Goal: Information Seeking & Learning: Find specific page/section

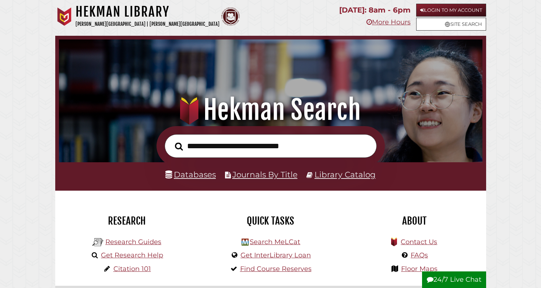
click at [202, 171] on link "Databases" at bounding box center [190, 174] width 50 height 10
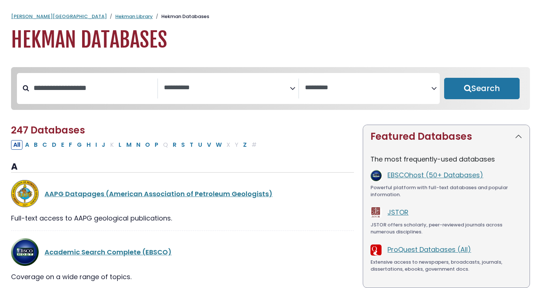
select select "Database Subject Filter"
select select "Database Vendors Filter"
click at [110, 91] on input "Search database by title or keyword" at bounding box center [93, 88] width 128 height 12
type input "*******"
click at [482, 89] on button "Search" at bounding box center [482, 88] width 76 height 21
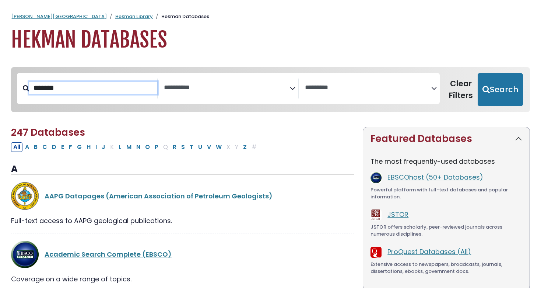
select select "Database Subject Filter"
select select "Database Vendors Filter"
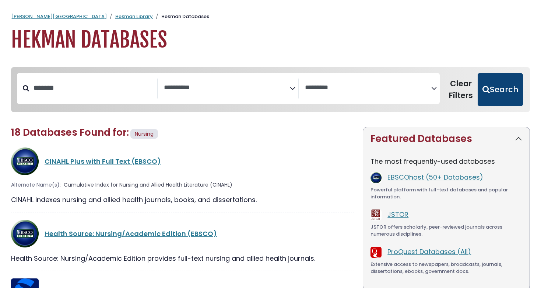
click at [497, 86] on button "Search" at bounding box center [500, 89] width 45 height 33
select select "Database Subject Filter"
select select "Database Vendors Filter"
click at [473, 85] on button "Clear Filters" at bounding box center [461, 89] width 34 height 33
select select "Database Subject Filter"
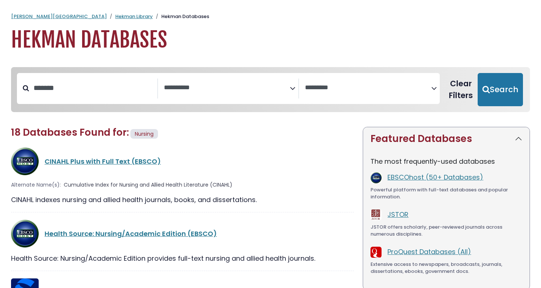
select select "Database Vendors Filter"
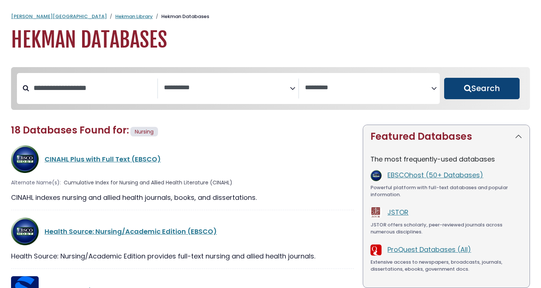
select select "Database Subject Filter"
select select "Database Vendors Filter"
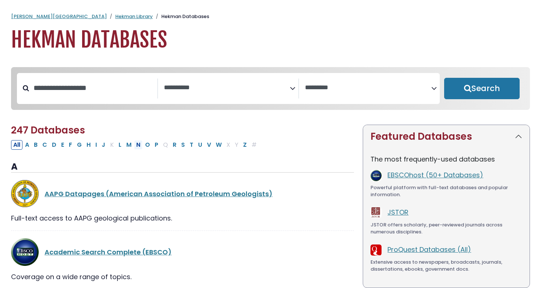
click at [137, 147] on button "N" at bounding box center [138, 145] width 8 height 10
select select "Database Subject Filter"
select select "Database Vendors Filter"
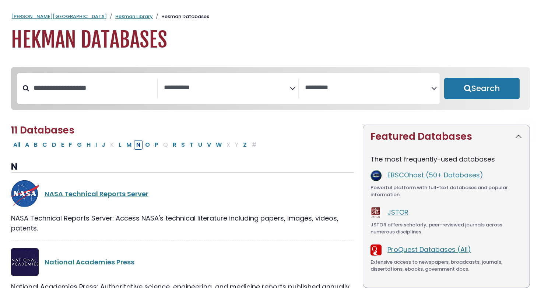
click at [91, 104] on div "**********" at bounding box center [228, 88] width 423 height 31
click at [87, 88] on input "Search database by title or keyword" at bounding box center [93, 88] width 128 height 12
type input "*******"
click at [482, 89] on button "Search" at bounding box center [482, 88] width 76 height 21
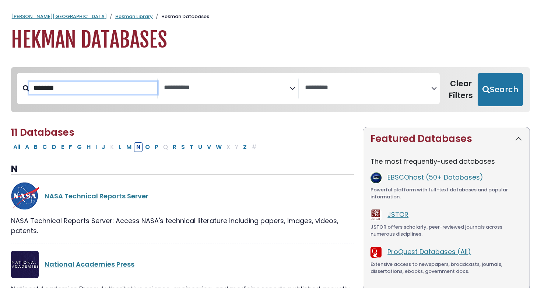
select select "Database Subject Filter"
select select "Database Vendors Filter"
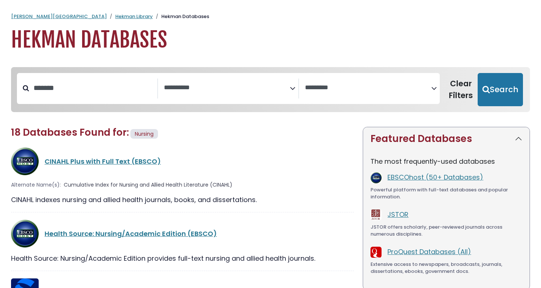
click at [232, 79] on span "Search filters" at bounding box center [227, 88] width 126 height 20
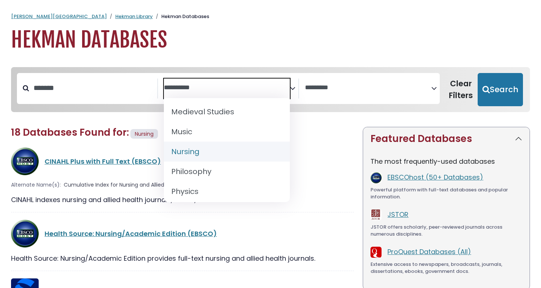
scroll to position [560, 0]
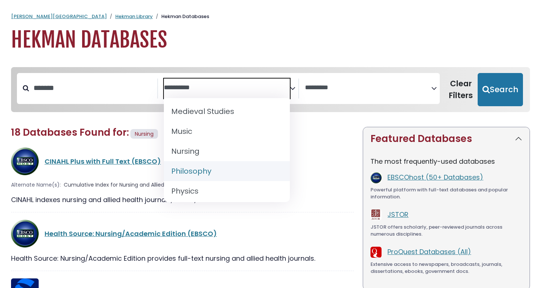
select select "*****"
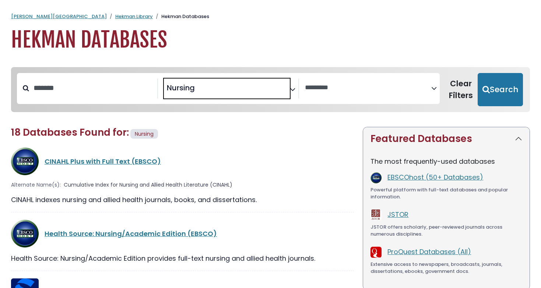
scroll to position [265, 0]
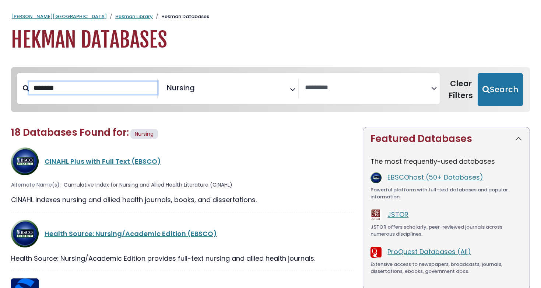
click at [78, 85] on input "*******" at bounding box center [93, 88] width 128 height 12
drag, startPoint x: 78, startPoint y: 85, endPoint x: 8, endPoint y: 85, distance: 69.6
click at [8, 85] on div "**********" at bounding box center [271, 95] width 528 height 56
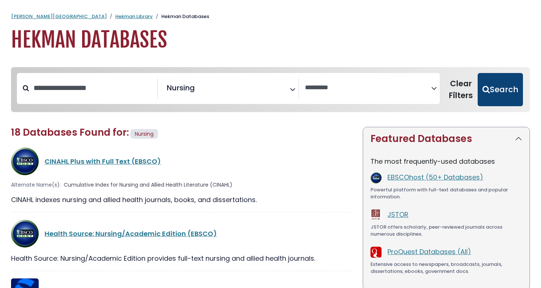
click at [497, 88] on button "Search" at bounding box center [500, 89] width 45 height 33
select select "Database Vendors Filter"
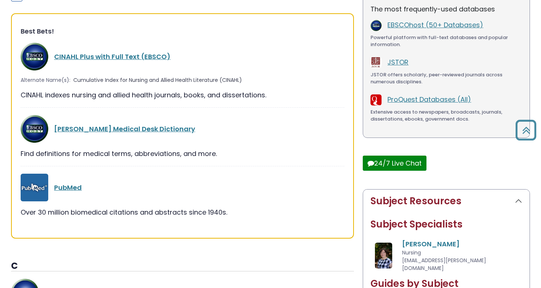
scroll to position [156, 0]
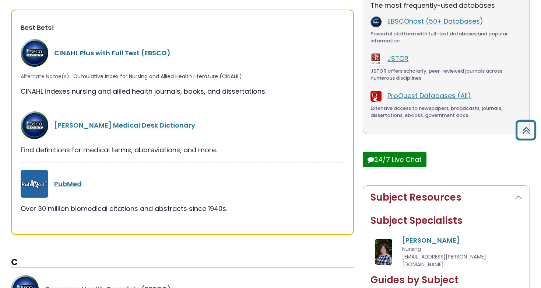
click at [148, 52] on link "CINAHL Plus with Full Text (EBSCO)" at bounding box center [112, 52] width 116 height 9
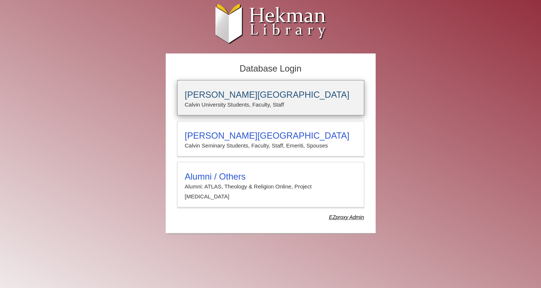
click at [228, 100] on p "Calvin University Students, Faculty, Staff" at bounding box center [271, 105] width 172 height 10
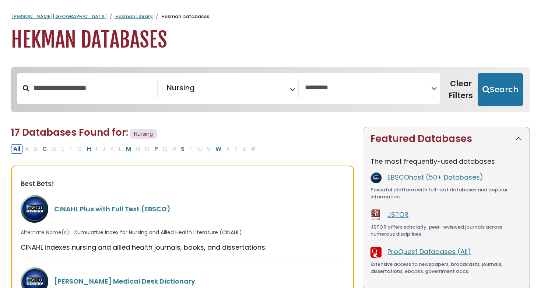
select select "Database Vendors Filter"
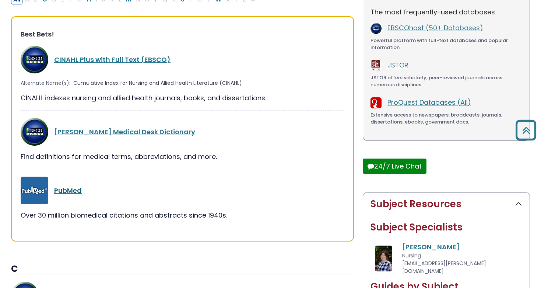
click at [73, 190] on link "PubMed" at bounding box center [68, 190] width 28 height 9
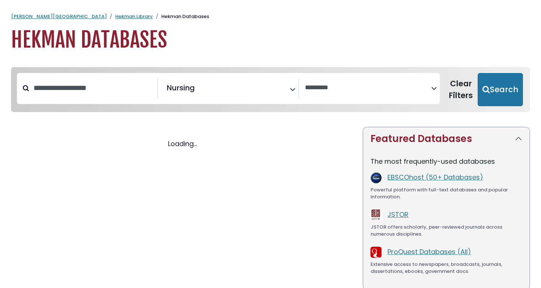
scroll to position [149, 0]
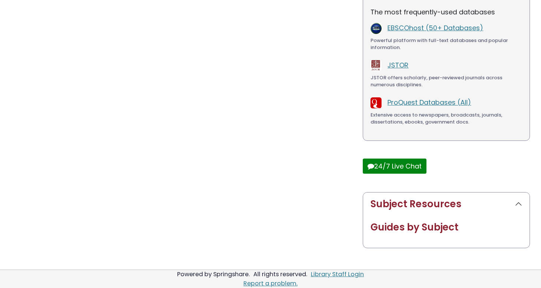
select select "Database Vendors Filter"
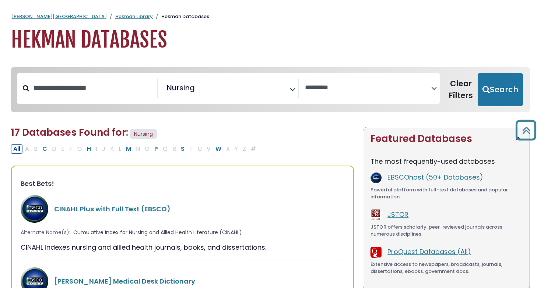
type input "*******"
select select "Database Subject Filter"
select select "Database Vendors Filter"
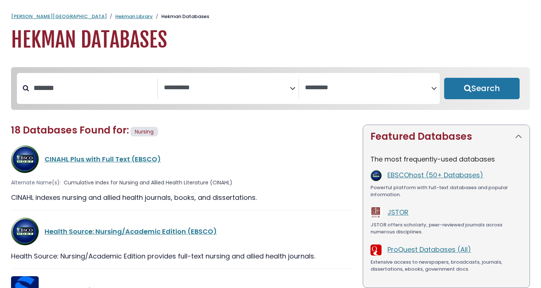
select select "Database Subject Filter"
select select "Database Vendors Filter"
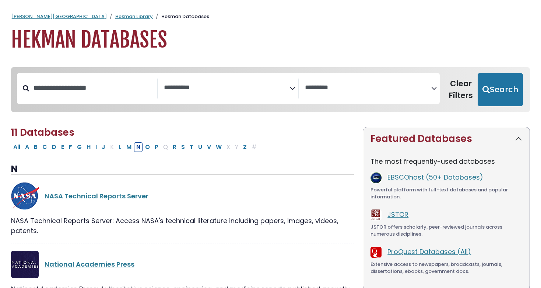
type input "*******"
select select "Database Subject Filter"
select select "Database Vendors Filter"
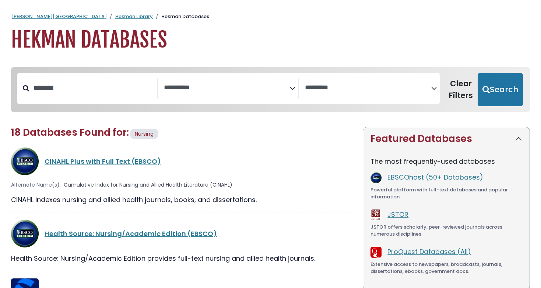
scroll to position [149, 0]
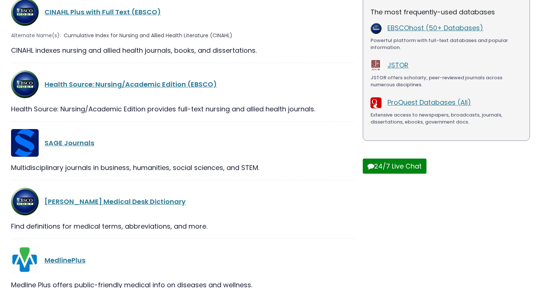
select select "*****"
select select "Database Vendors Filter"
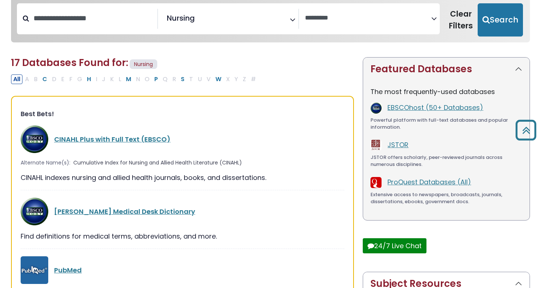
scroll to position [54, 0]
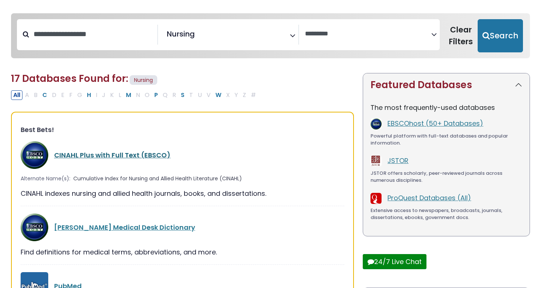
click at [115, 156] on link "CINAHL Plus with Full Text (EBSCO)" at bounding box center [112, 154] width 116 height 9
